Goal: Feedback & Contribution: Contribute content

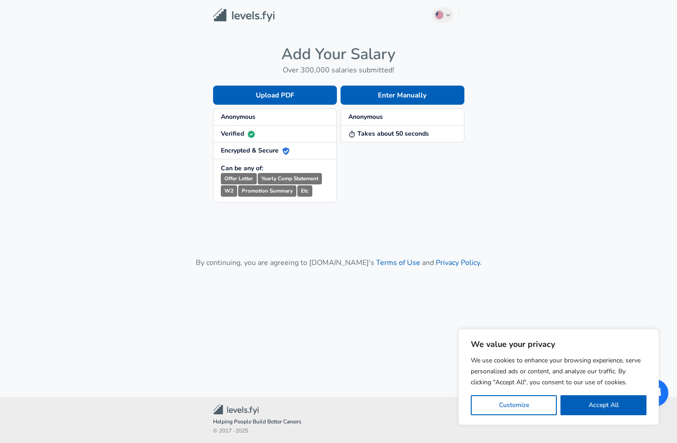
click at [283, 117] on span "Anonymous" at bounding box center [275, 116] width 108 height 9
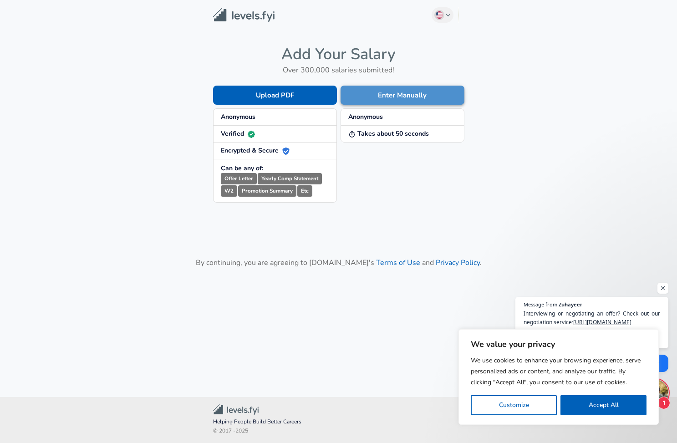
click at [388, 95] on button "Enter Manually" at bounding box center [403, 95] width 124 height 19
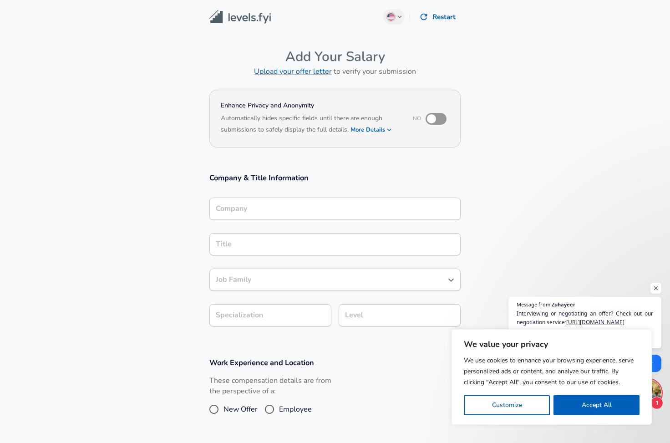
click at [280, 207] on input "Company" at bounding box center [335, 209] width 243 height 14
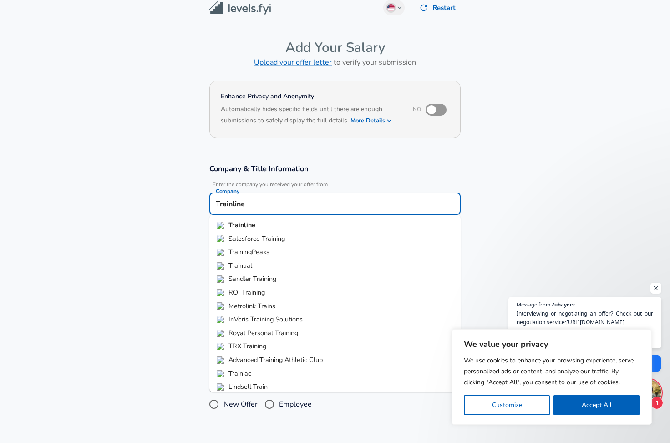
type input "Trainline"
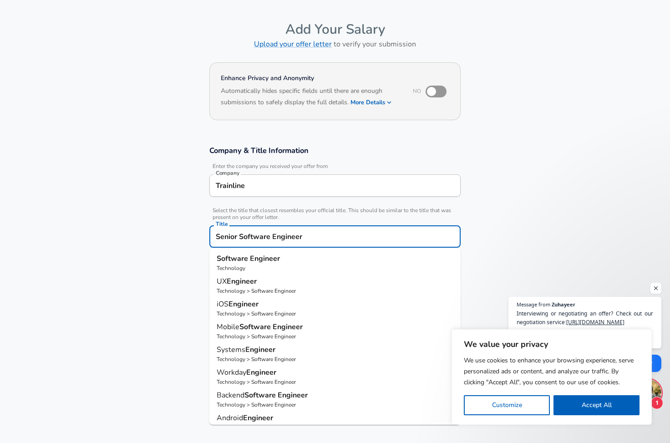
type input "Senior Software Engineer"
click at [178, 239] on section "Company & Title Information Enter the company you received your offer from Comp…" at bounding box center [335, 237] width 670 height 204
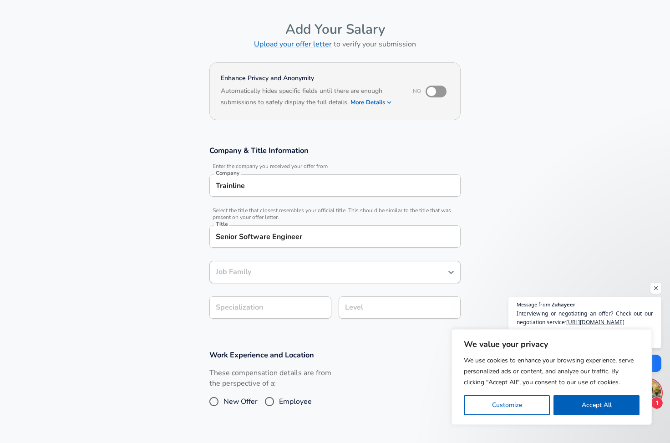
click at [231, 281] on div "Job Family" at bounding box center [334, 272] width 251 height 22
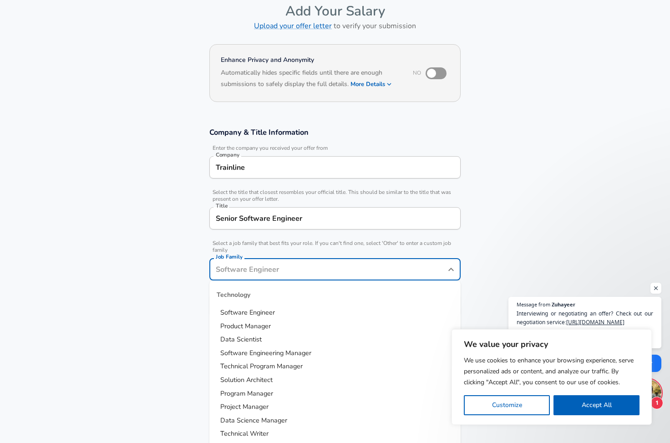
click at [259, 314] on span "Software Engineer" at bounding box center [247, 312] width 55 height 9
type input "Software Engineer"
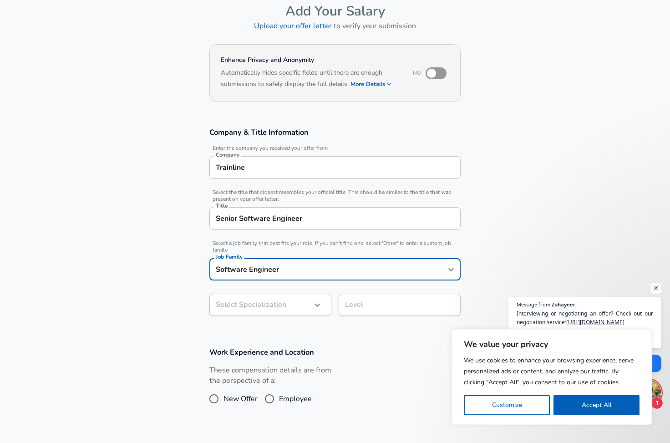
click at [259, 310] on body "We value your privacy We use cookies to enhance your browsing experience, serve…" at bounding box center [335, 175] width 670 height 443
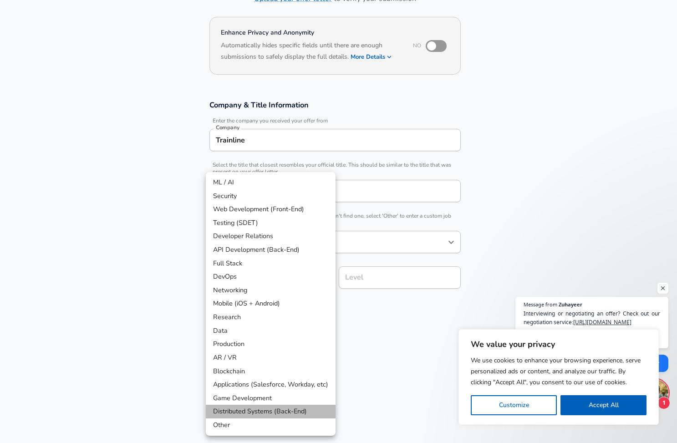
click at [282, 409] on li "Distributed Systems (Back-End)" at bounding box center [271, 412] width 130 height 14
type input "Distributed Systems (Back-End)"
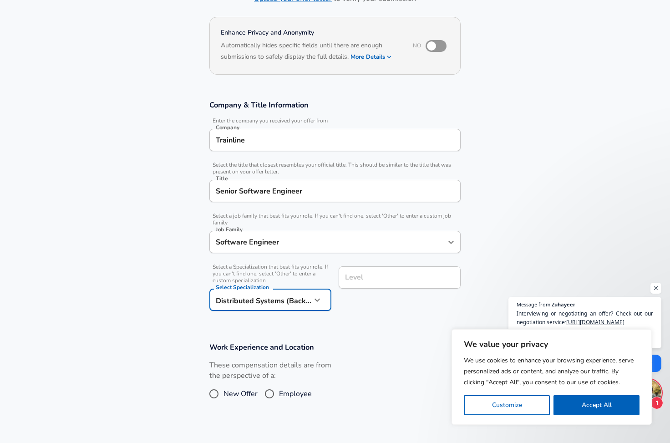
click at [354, 273] on div "Level Level" at bounding box center [400, 278] width 122 height 25
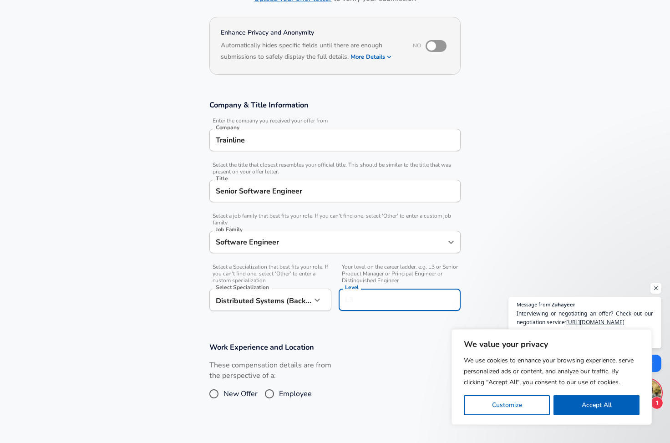
scroll to position [91, 0]
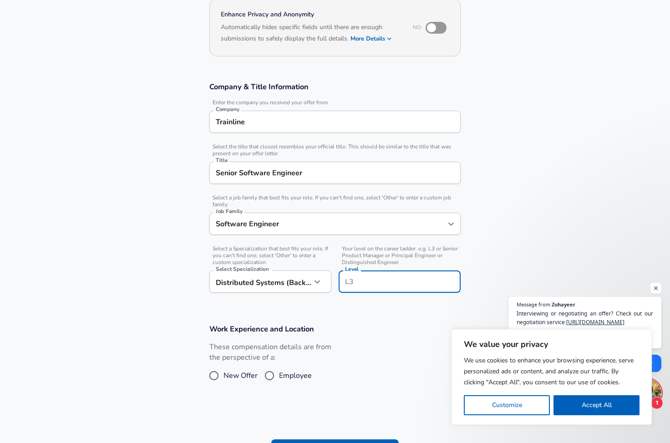
click at [477, 252] on section "Company & Title Information Enter the company you received your offer from Comp…" at bounding box center [335, 192] width 670 height 242
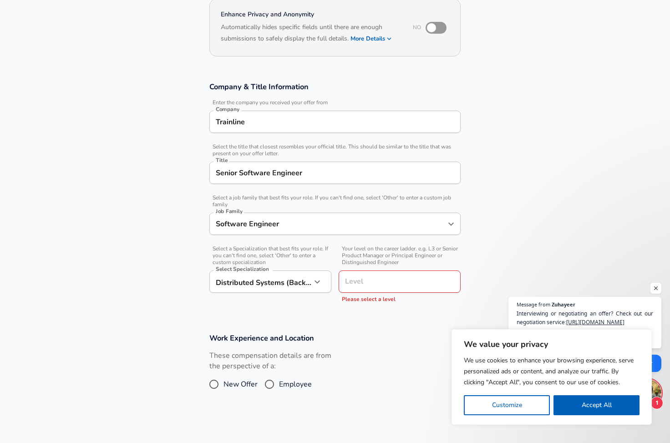
click at [418, 275] on div "Level" at bounding box center [400, 281] width 122 height 22
click at [408, 283] on input "Level" at bounding box center [400, 282] width 114 height 14
click at [505, 146] on section "Company & Title Information Enter the company you received your offer from Comp…" at bounding box center [335, 196] width 670 height 251
click at [378, 285] on input "Level" at bounding box center [400, 282] width 114 height 14
click at [393, 284] on input "Level" at bounding box center [400, 282] width 114 height 14
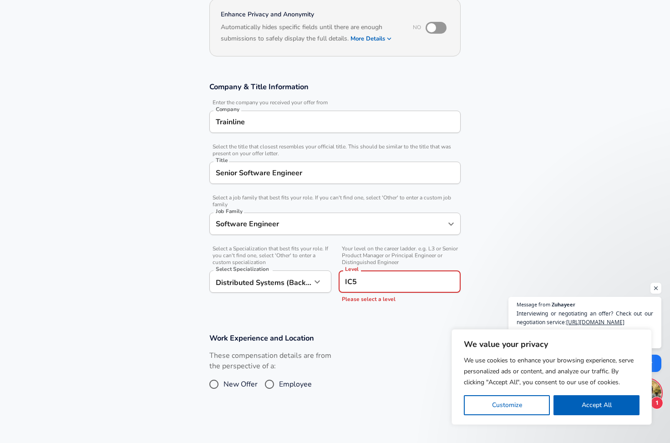
type input "IC5"
click at [527, 186] on section "Company & Title Information Enter the company you received your offer from Comp…" at bounding box center [335, 196] width 670 height 251
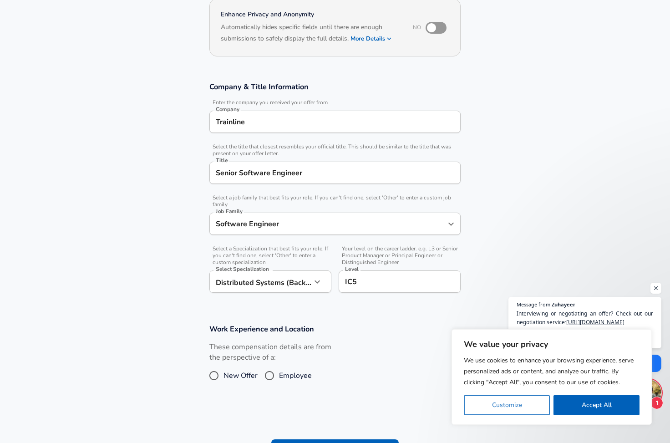
click at [534, 406] on button "Customize" at bounding box center [507, 405] width 86 height 20
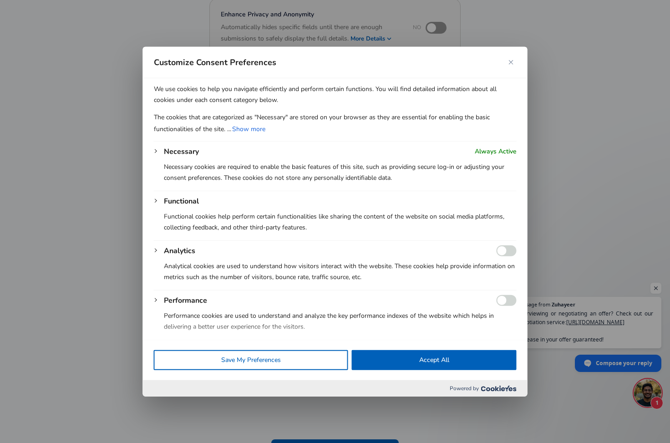
click at [297, 364] on button "Save My Preferences" at bounding box center [251, 360] width 194 height 20
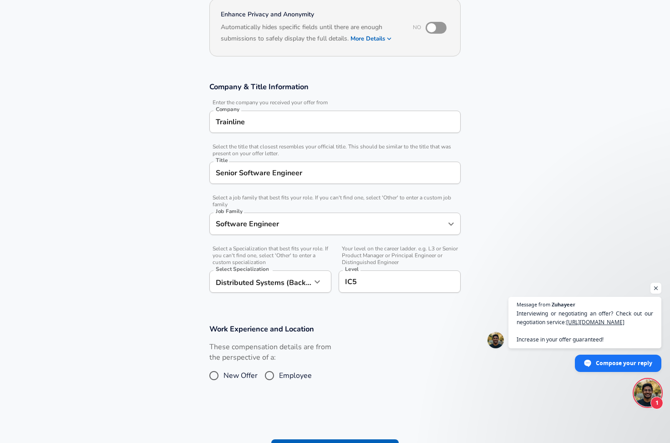
click at [270, 374] on input "Employee" at bounding box center [269, 375] width 19 height 15
radio input "true"
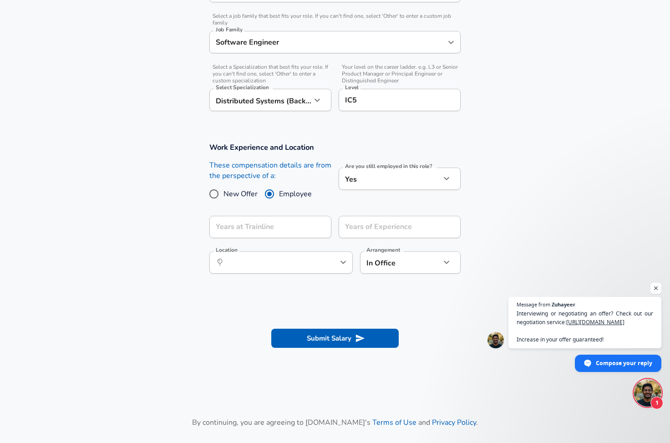
scroll to position [273, 0]
click at [263, 229] on input "Years at Trainline" at bounding box center [260, 226] width 102 height 22
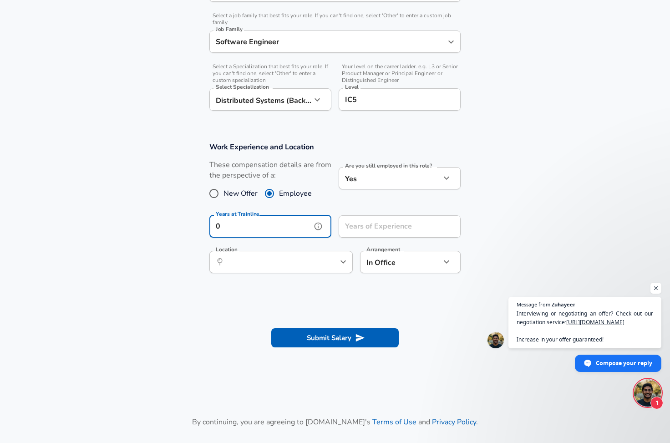
type input "0"
click at [369, 229] on input "Years of Experience" at bounding box center [390, 226] width 102 height 22
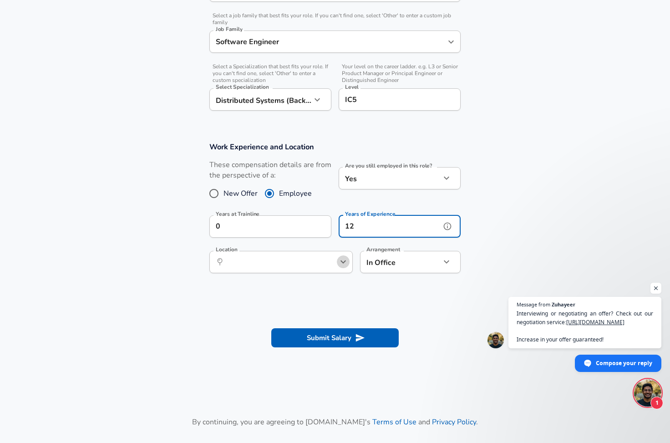
click at [343, 262] on icon "Open" at bounding box center [343, 261] width 11 height 11
type input "12"
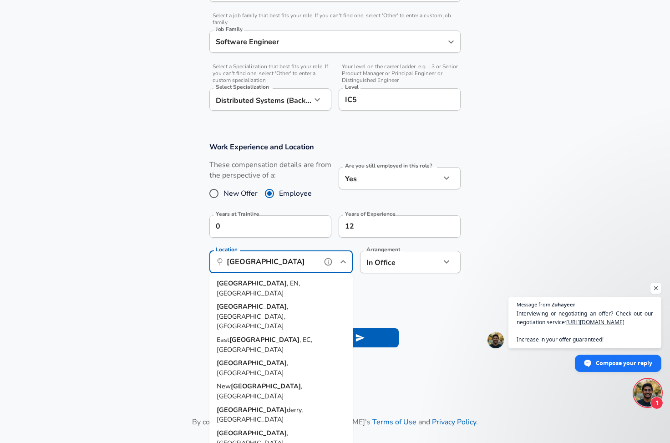
click at [291, 284] on span ", EN, [GEOGRAPHIC_DATA]" at bounding box center [258, 288] width 83 height 19
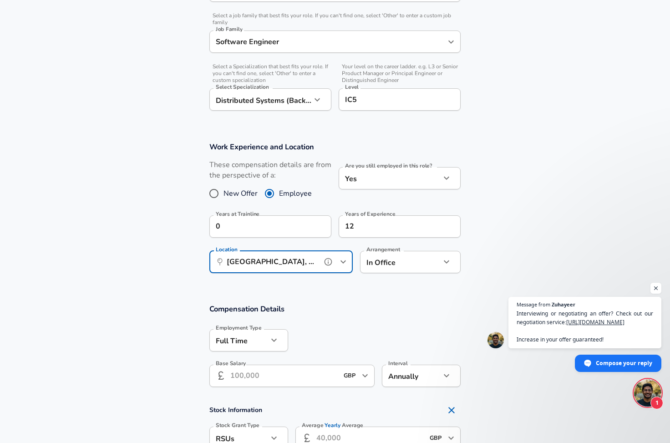
type input "[GEOGRAPHIC_DATA], EN, [GEOGRAPHIC_DATA]"
click at [361, 286] on section "Work Experience and Location These compensation details are from the perspectiv…" at bounding box center [335, 212] width 670 height 162
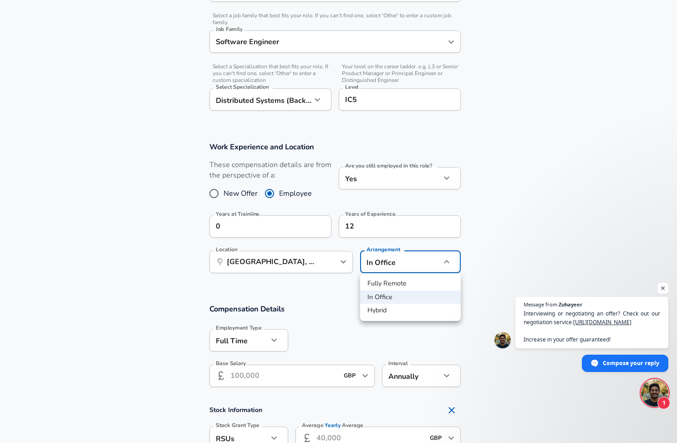
click at [393, 308] on li "Hybrid" at bounding box center [410, 311] width 101 height 14
type input "hybrid"
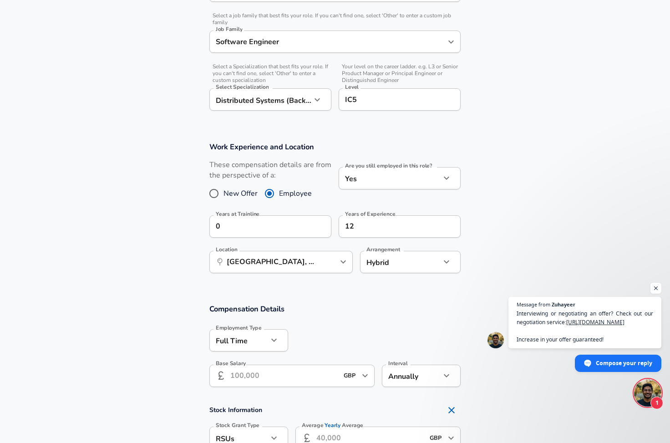
click at [374, 304] on h3 "Compensation Details" at bounding box center [334, 309] width 251 height 10
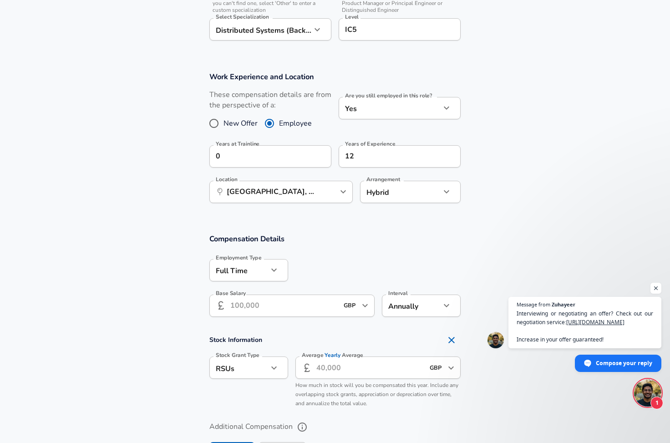
scroll to position [364, 0]
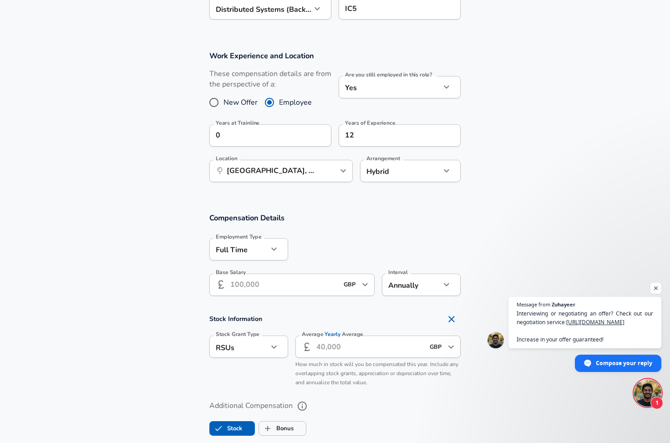
click at [290, 280] on input "Base Salary" at bounding box center [284, 285] width 108 height 22
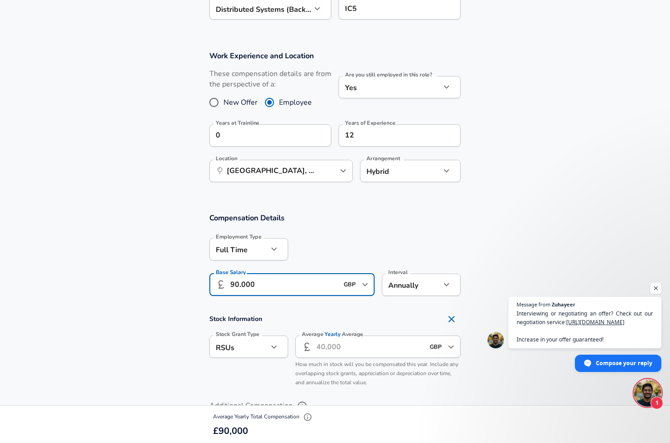
scroll to position [0, 0]
type input "90.000"
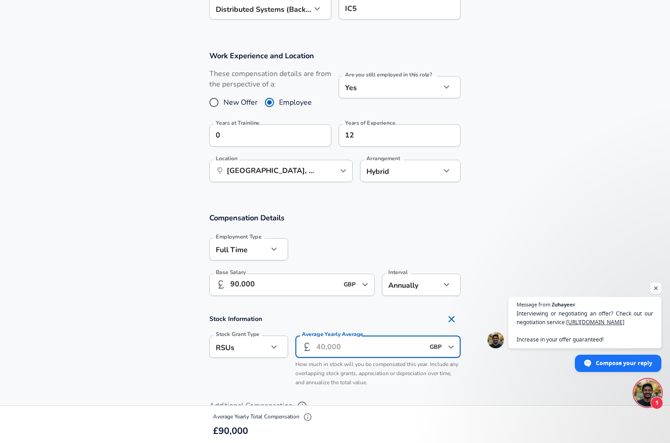
click at [337, 346] on input "Average Yearly Average" at bounding box center [370, 347] width 108 height 22
type input "0"
click at [488, 247] on section "Compensation Details Employment Type [DEMOGRAPHIC_DATA] full_time Employment Ty…" at bounding box center [335, 257] width 670 height 89
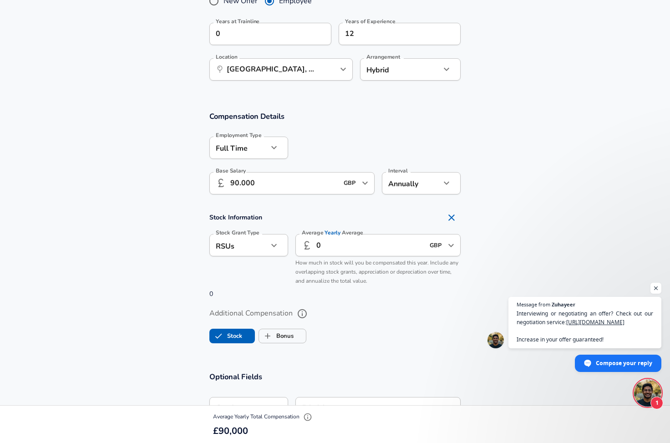
scroll to position [592, 0]
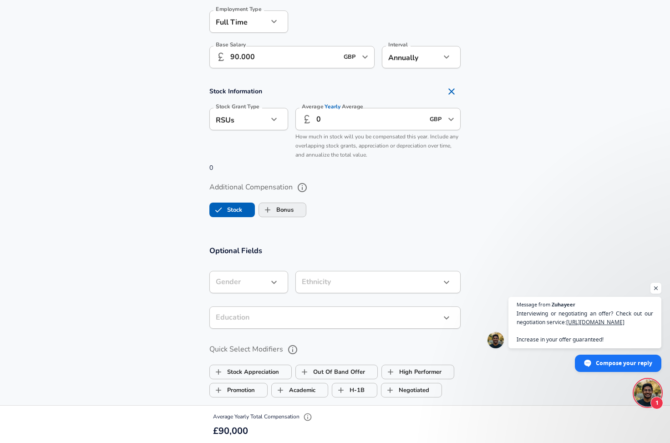
click at [288, 209] on label "Bonus" at bounding box center [276, 209] width 35 height 17
checkbox input "true"
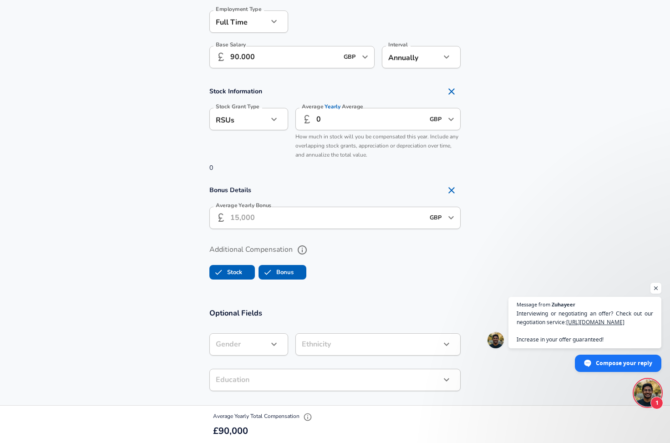
click at [239, 269] on label "Stock" at bounding box center [226, 272] width 32 height 17
checkbox input "false"
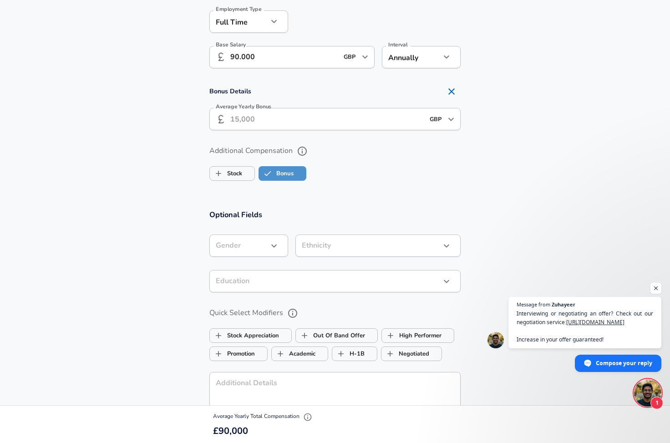
click at [298, 175] on span "Bonus" at bounding box center [283, 173] width 48 height 17
checkbox input "false"
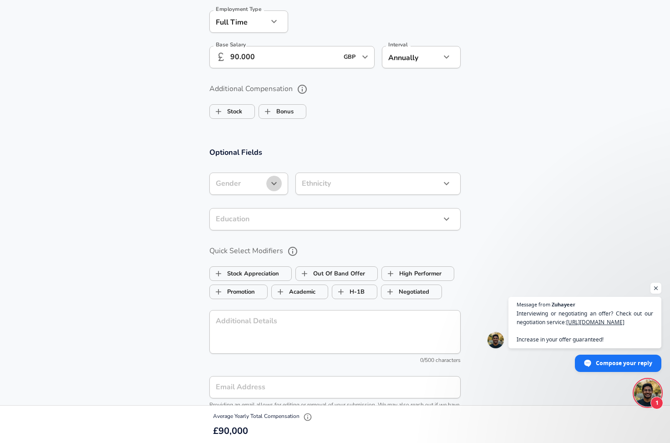
click at [279, 181] on icon "button" at bounding box center [274, 183] width 11 height 11
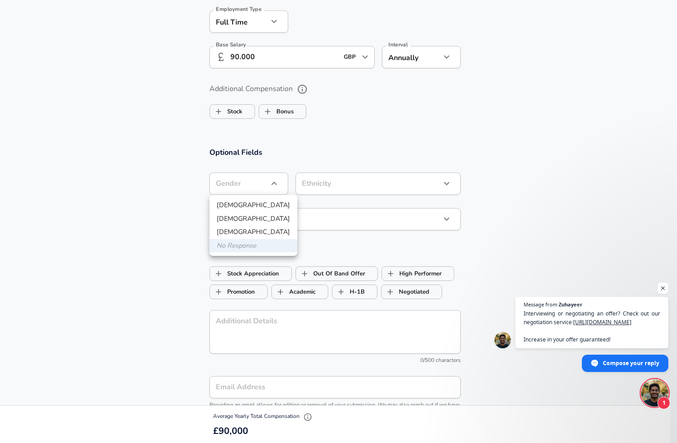
click at [361, 137] on div at bounding box center [338, 221] width 677 height 443
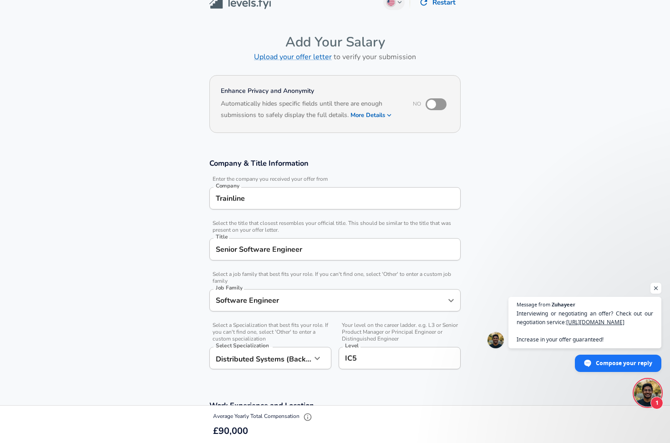
scroll to position [0, 0]
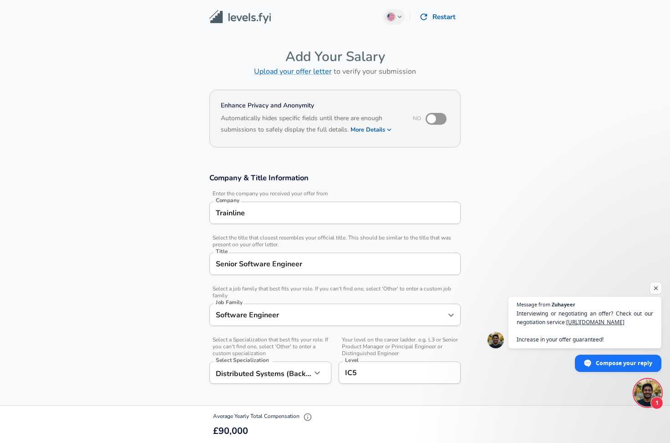
click at [379, 127] on button "More Details" at bounding box center [372, 129] width 42 height 13
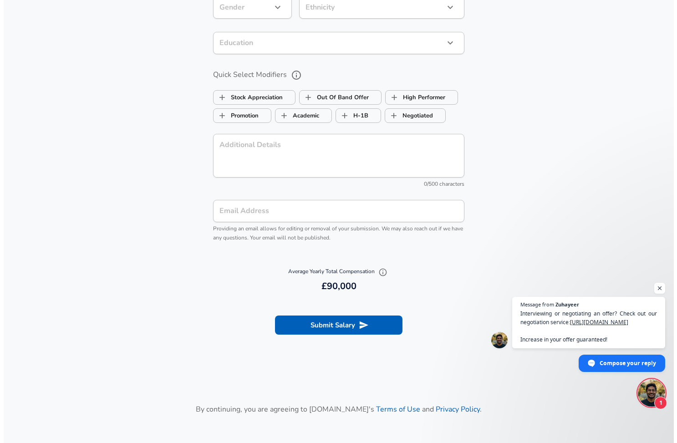
scroll to position [819, 0]
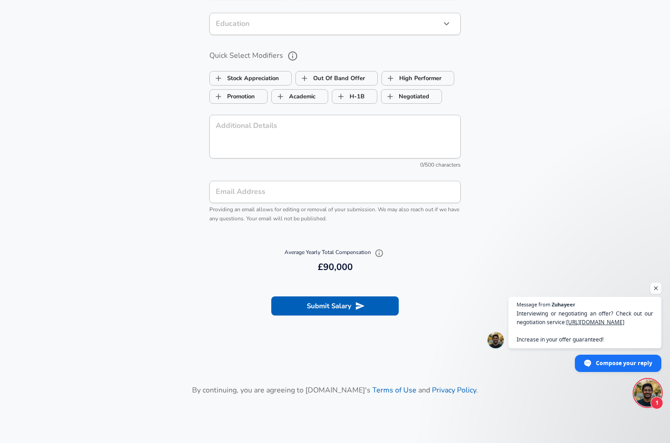
click at [296, 195] on input "Email Address" at bounding box center [334, 192] width 251 height 22
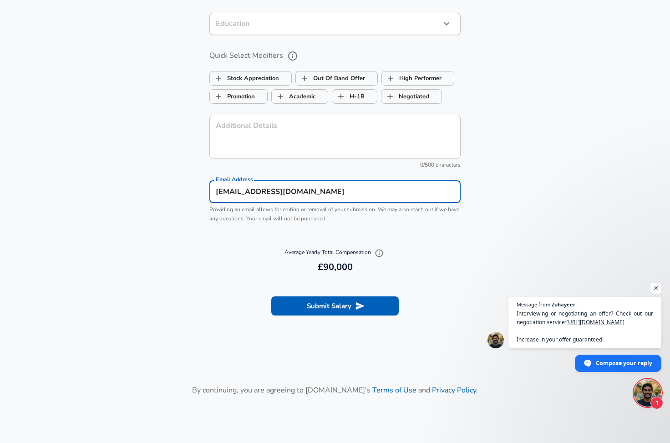
type input "[EMAIL_ADDRESS][DOMAIN_NAME]"
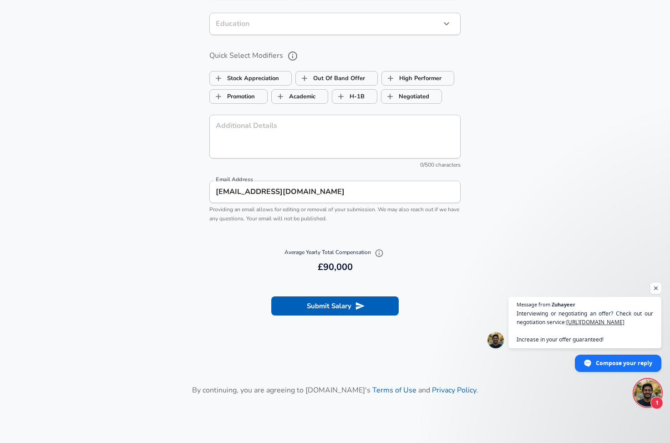
click at [336, 292] on section "Submit Salary" at bounding box center [335, 304] width 670 height 51
click at [338, 301] on button "Submit Salary" at bounding box center [334, 305] width 127 height 19
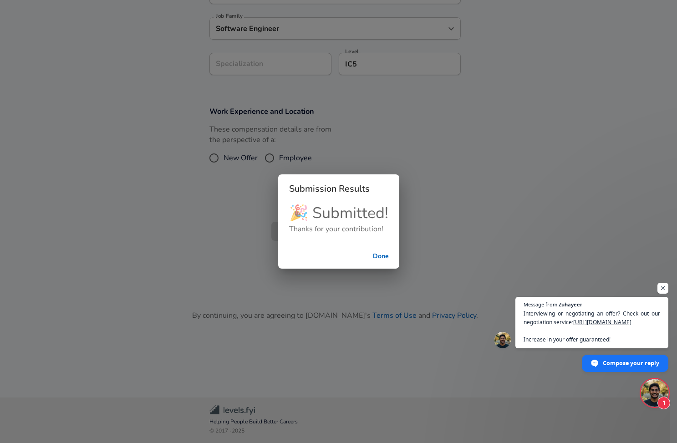
scroll to position [209, 0]
